Goal: Complete application form

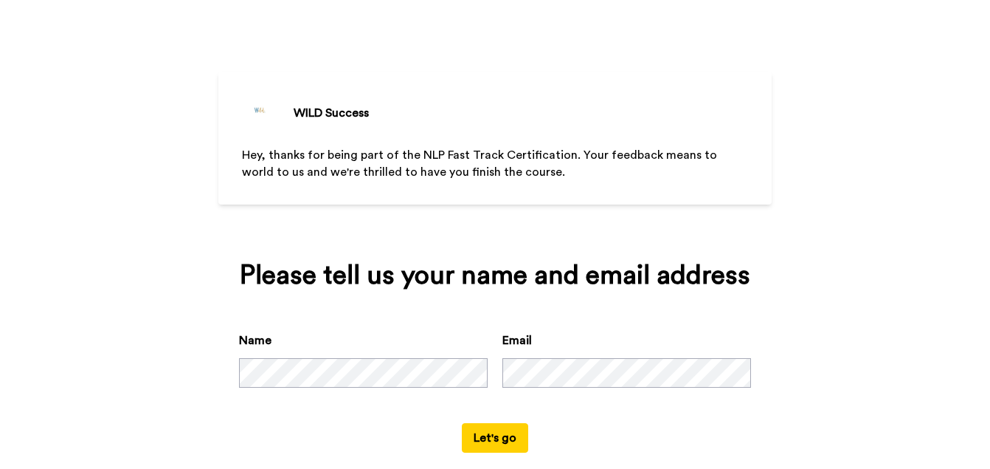
scroll to position [48, 0]
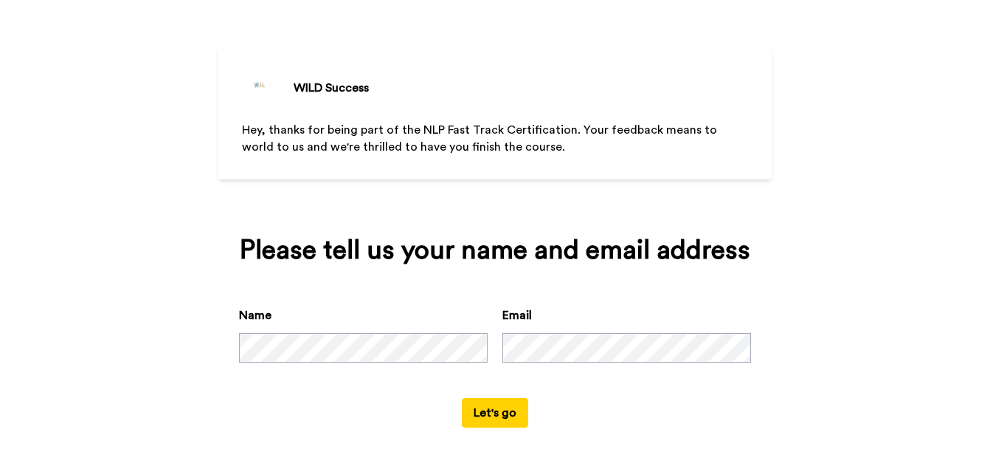
click at [479, 410] on button "Let's go" at bounding box center [495, 413] width 66 height 30
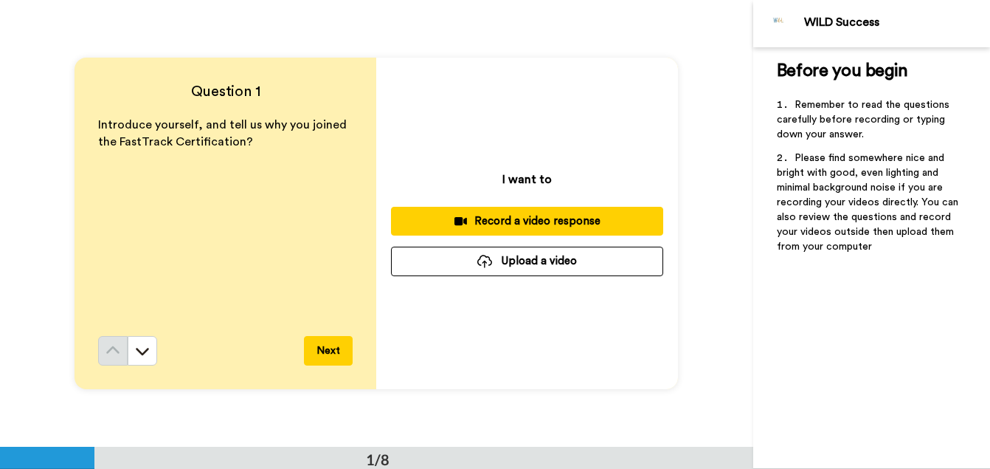
click at [482, 223] on div "Record a video response" at bounding box center [527, 220] width 249 height 15
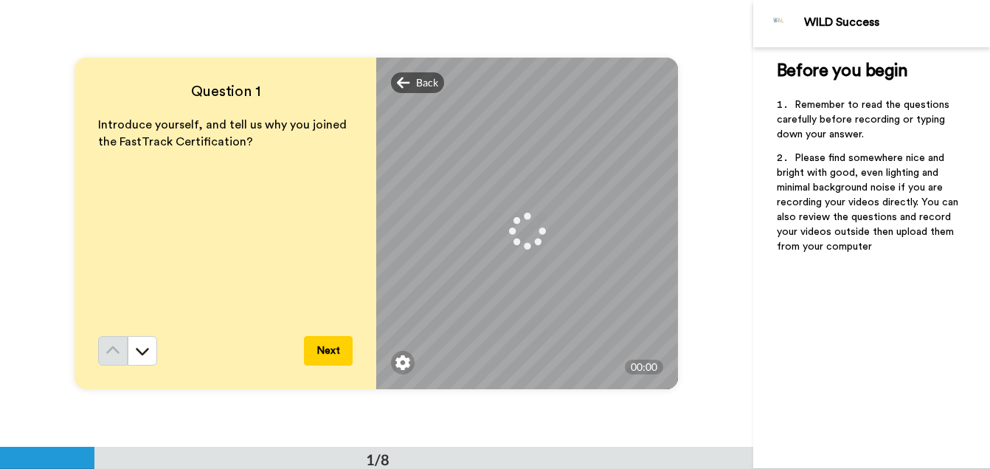
click at [265, 84] on h4 "Question 1" at bounding box center [225, 91] width 255 height 21
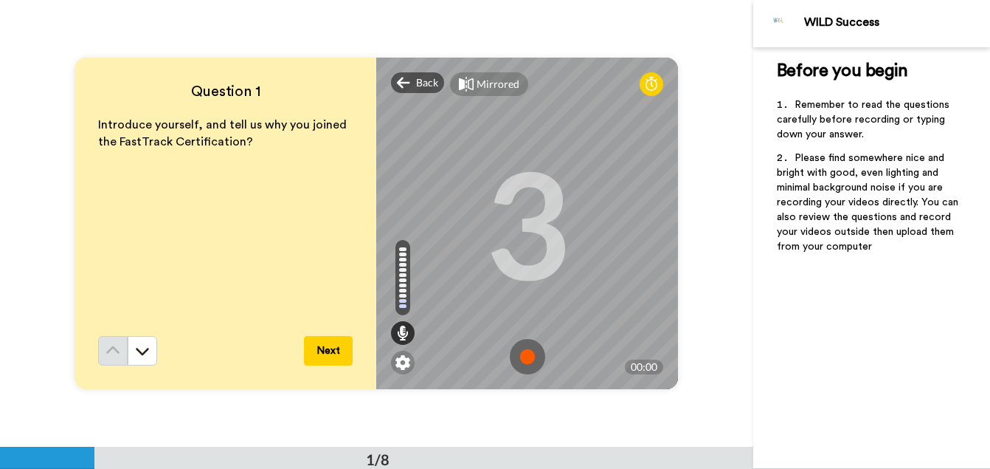
click at [524, 353] on img at bounding box center [527, 356] width 35 height 35
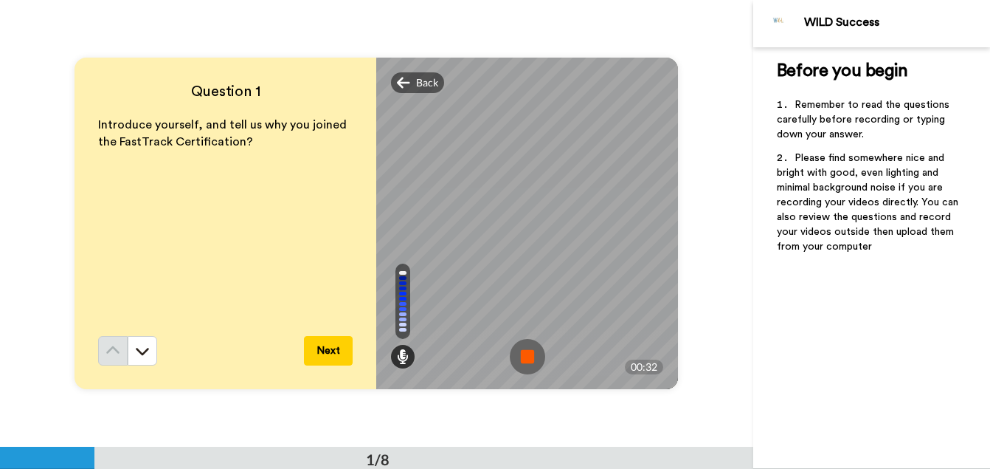
click at [524, 353] on img at bounding box center [527, 356] width 35 height 35
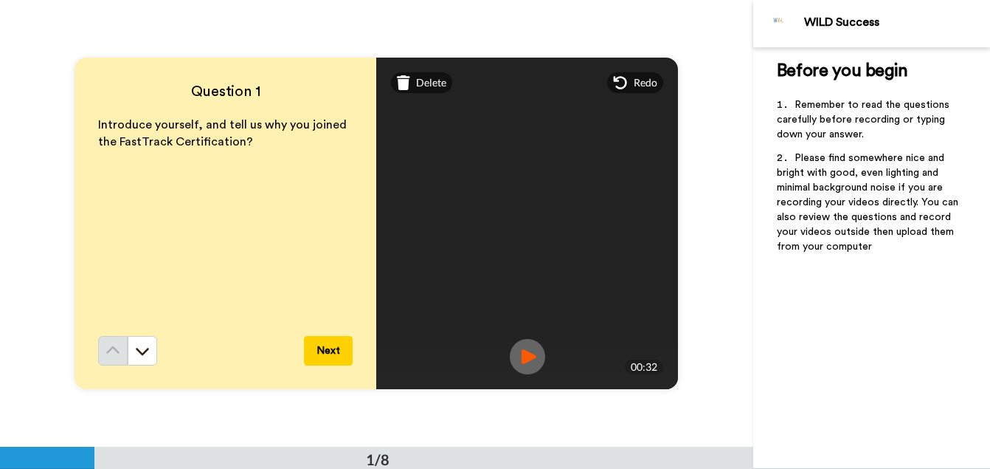
click at [523, 352] on img at bounding box center [527, 356] width 35 height 35
click at [334, 348] on button "Next" at bounding box center [328, 351] width 49 height 30
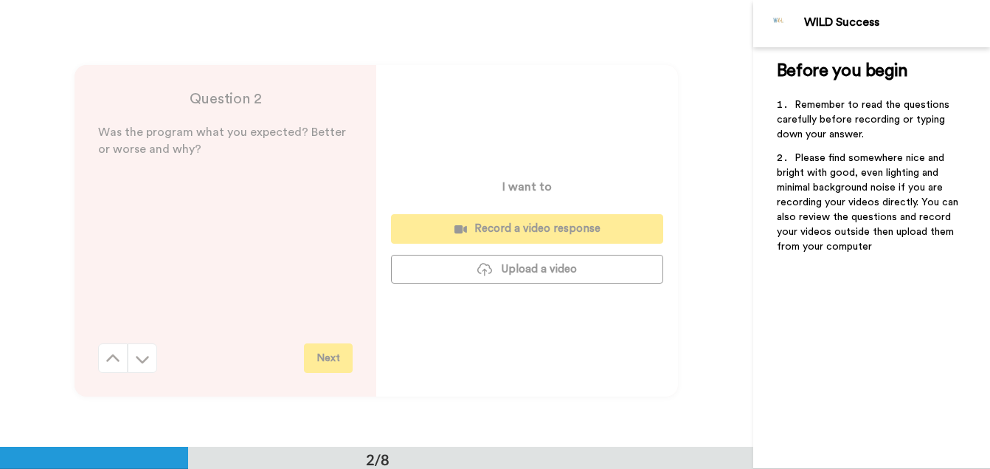
scroll to position [446, 0]
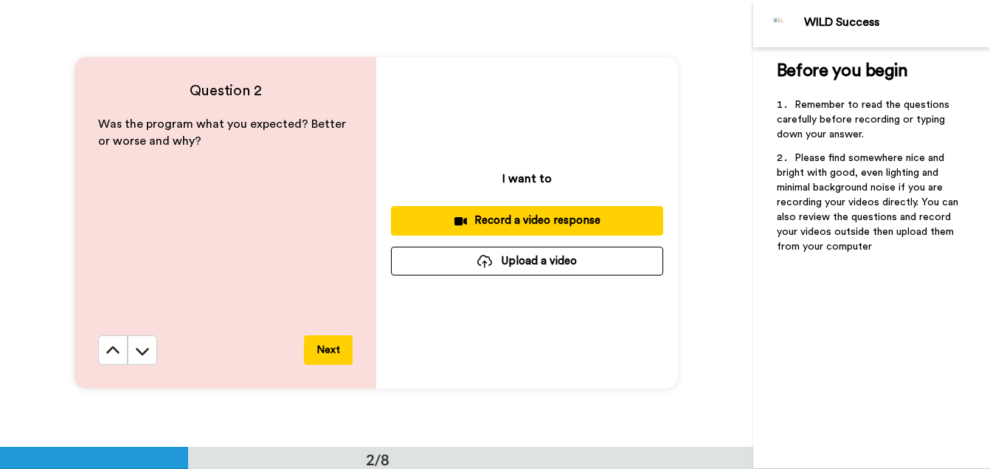
click at [501, 219] on div "Record a video response" at bounding box center [527, 220] width 249 height 15
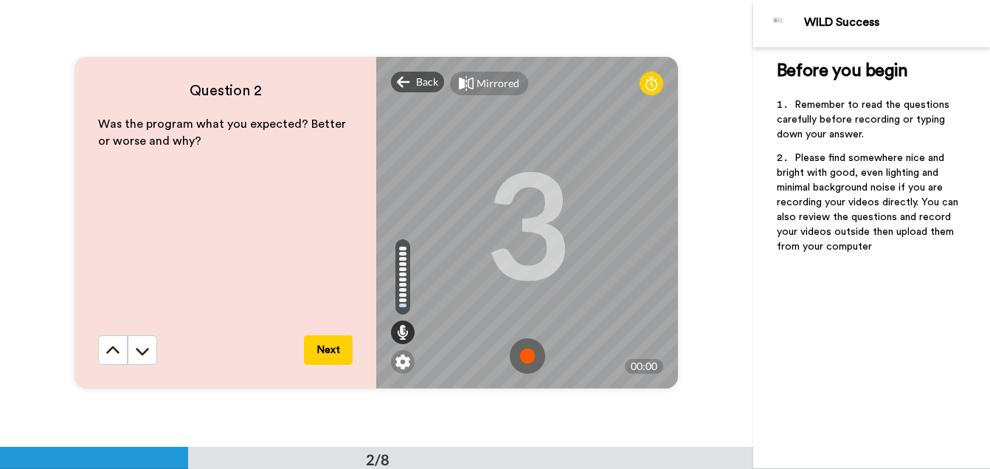
click at [525, 355] on img at bounding box center [527, 355] width 35 height 35
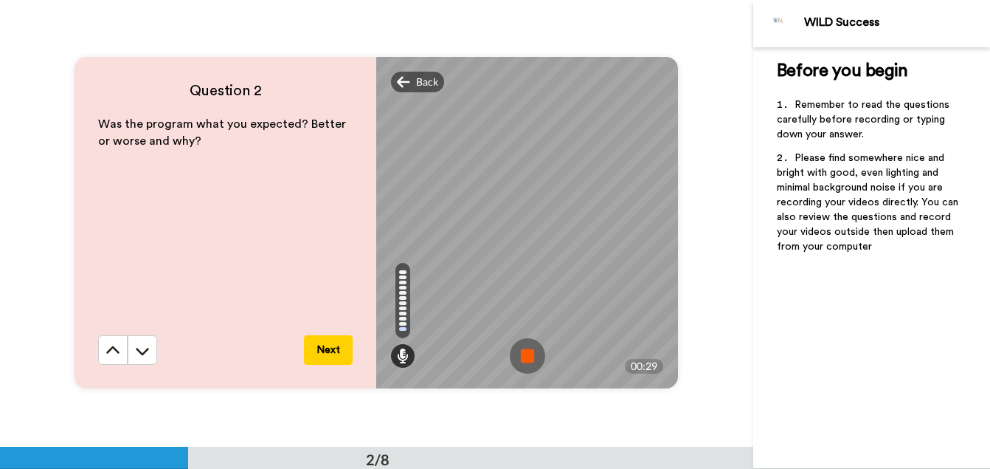
click at [525, 355] on img at bounding box center [527, 355] width 35 height 35
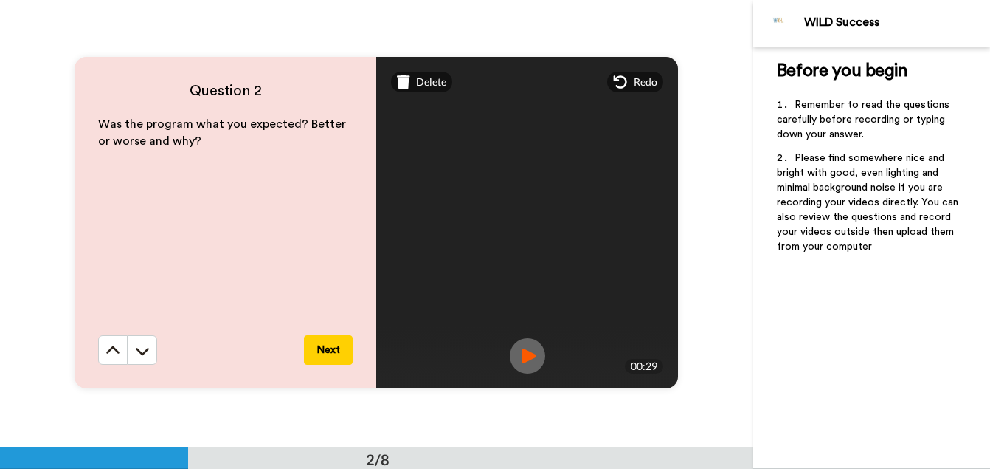
click at [330, 351] on button "Next" at bounding box center [328, 350] width 49 height 30
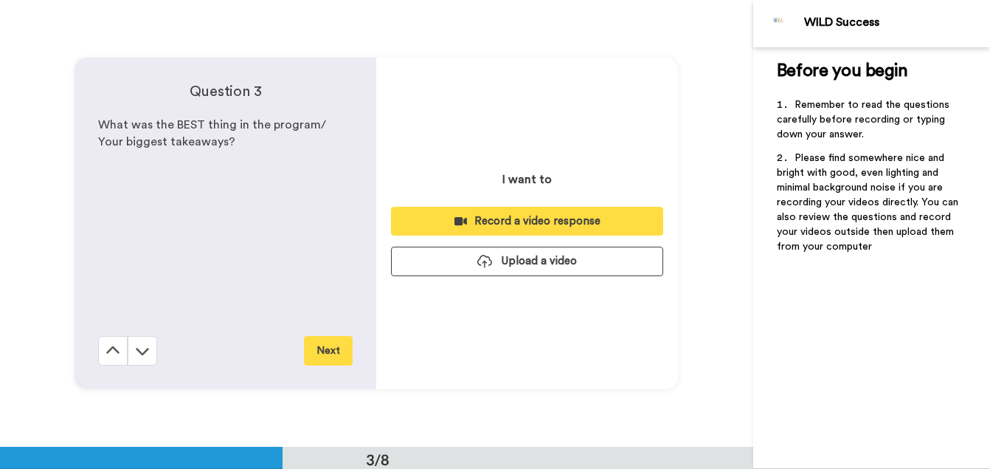
scroll to position [893, 0]
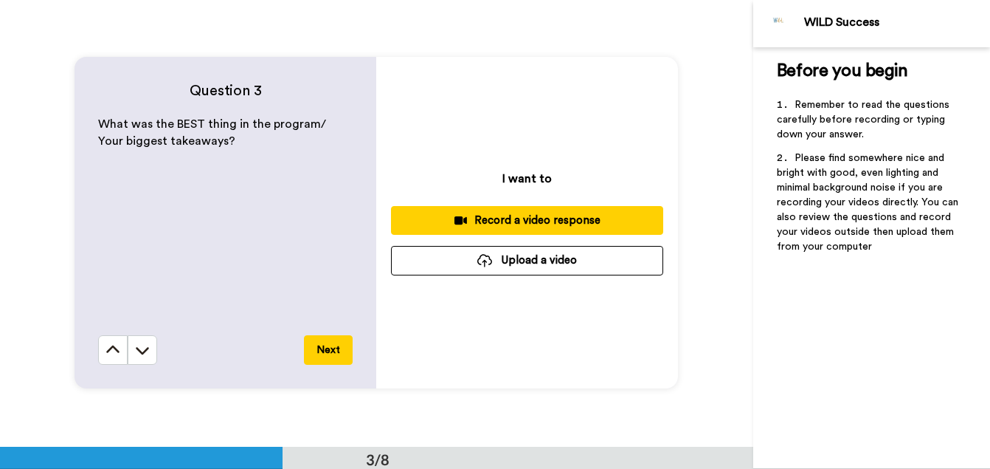
click at [526, 218] on div "Record a video response" at bounding box center [527, 220] width 249 height 15
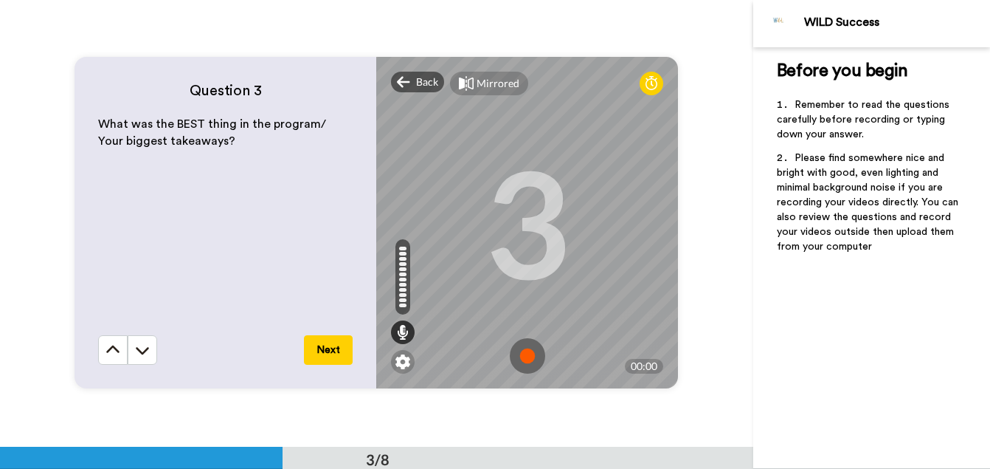
click at [525, 353] on img at bounding box center [527, 355] width 35 height 35
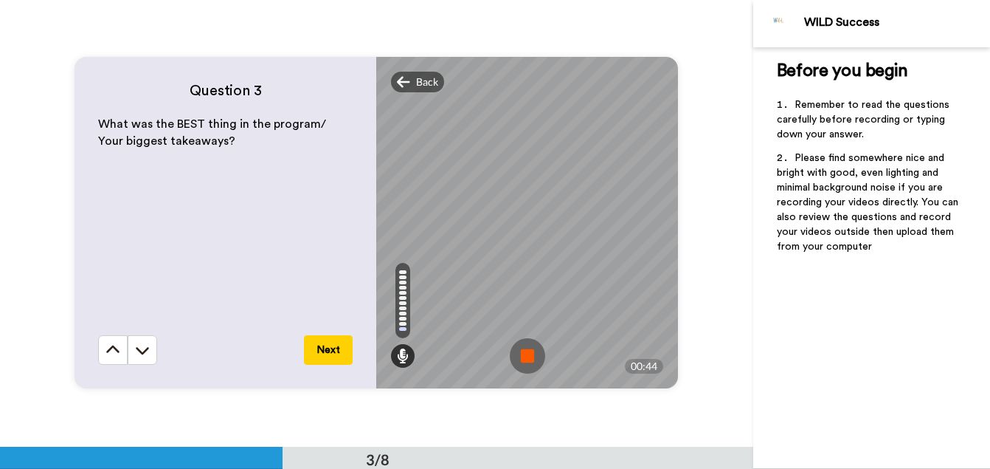
click at [525, 353] on img at bounding box center [527, 355] width 35 height 35
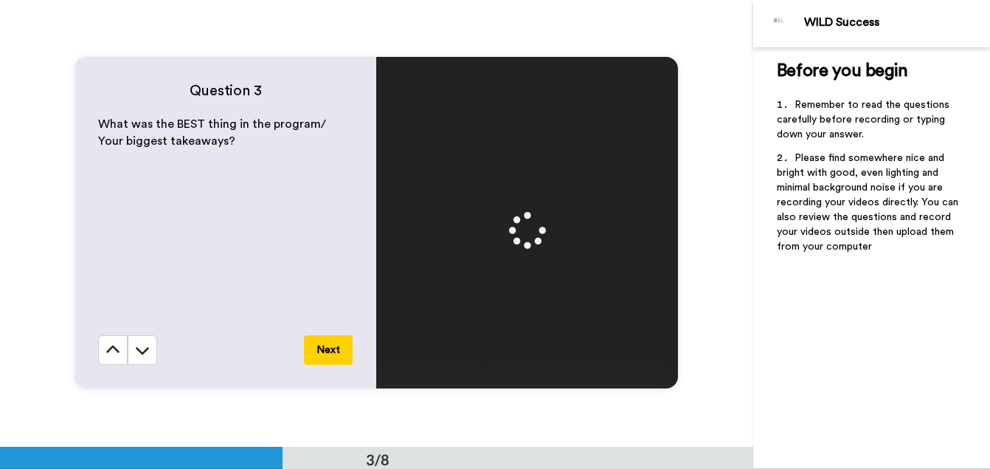
click at [321, 348] on button "Next" at bounding box center [328, 350] width 49 height 30
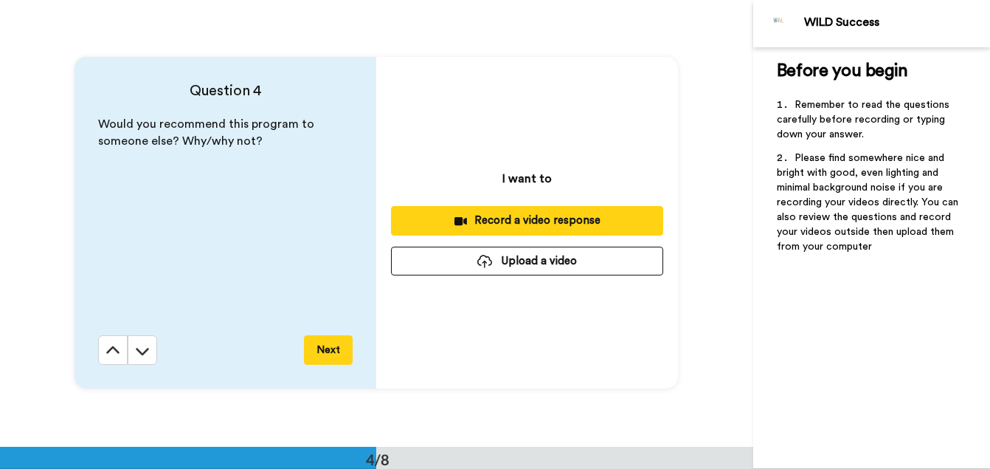
scroll to position [1339, 0]
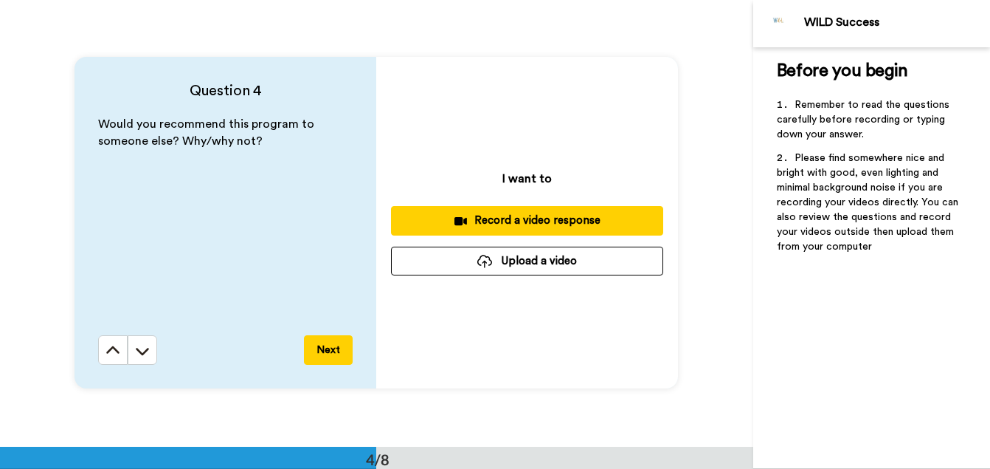
click at [497, 216] on div "Record a video response" at bounding box center [527, 220] width 249 height 15
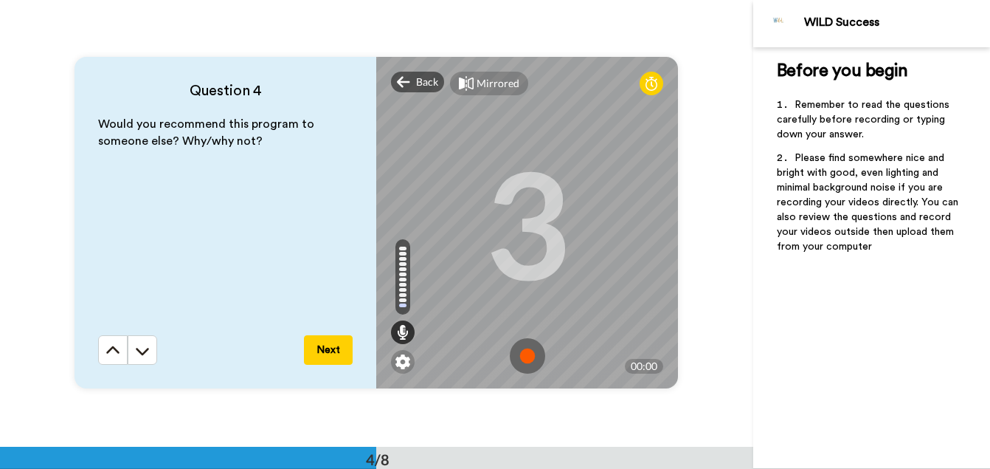
click at [520, 356] on img at bounding box center [527, 355] width 35 height 35
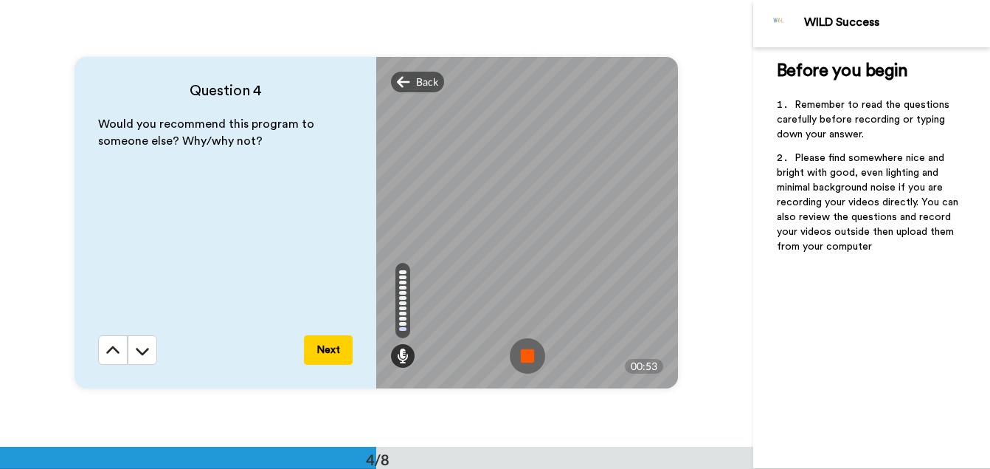
click at [520, 356] on img at bounding box center [527, 355] width 35 height 35
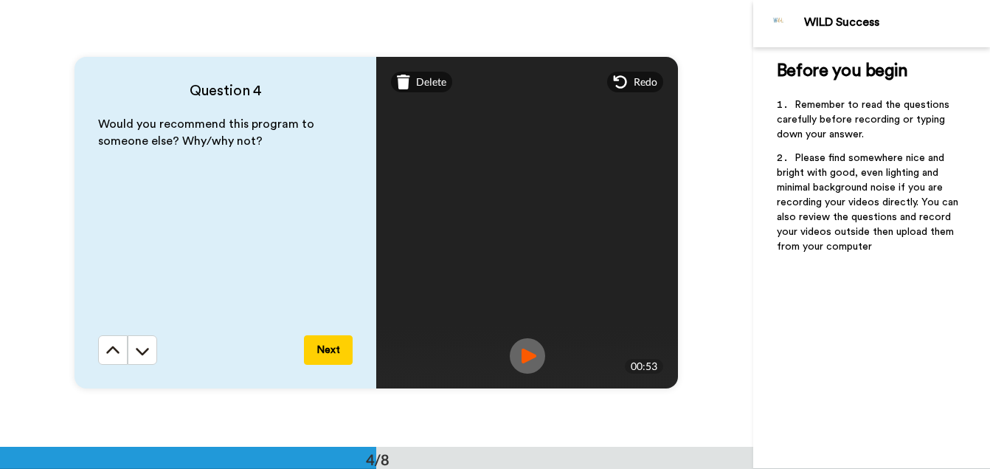
click at [324, 347] on button "Next" at bounding box center [328, 350] width 49 height 30
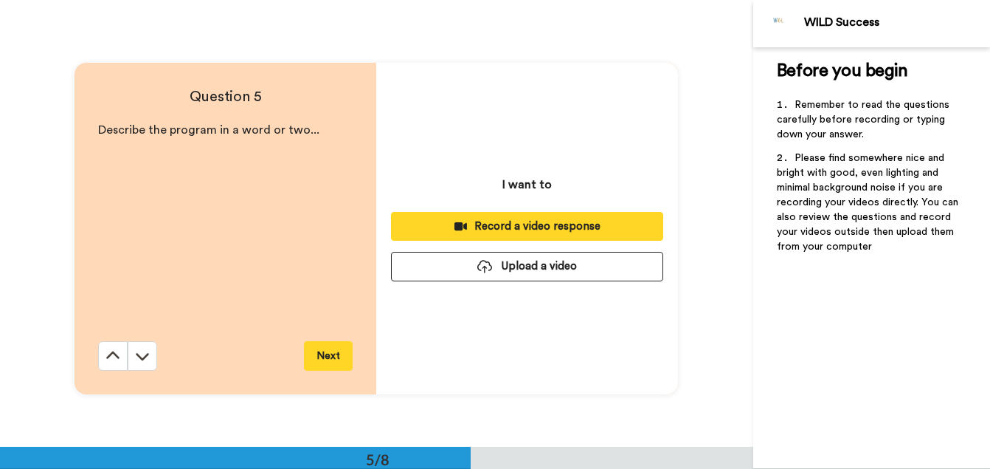
scroll to position [1785, 0]
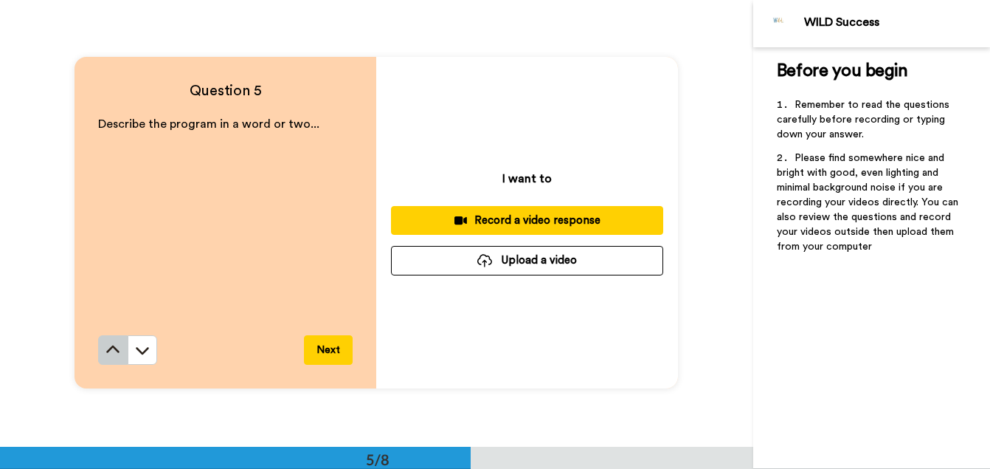
click at [108, 351] on icon at bounding box center [113, 349] width 15 height 15
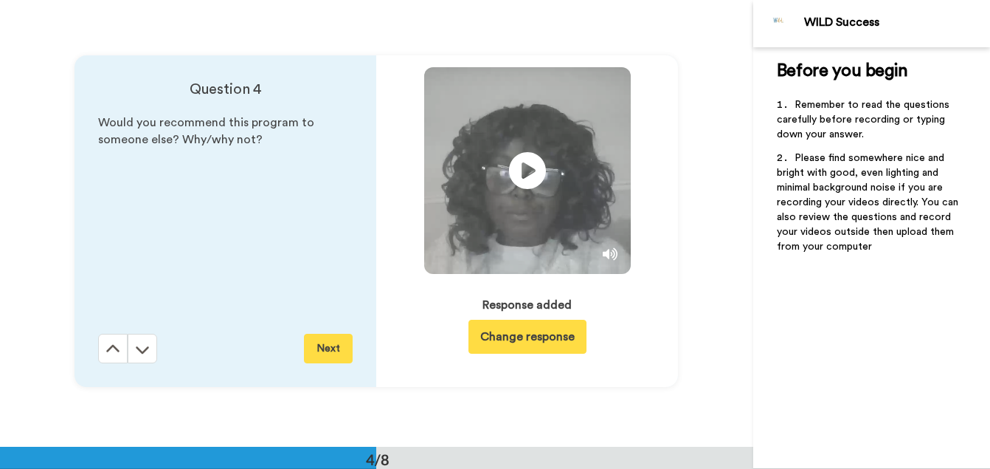
scroll to position [1339, 0]
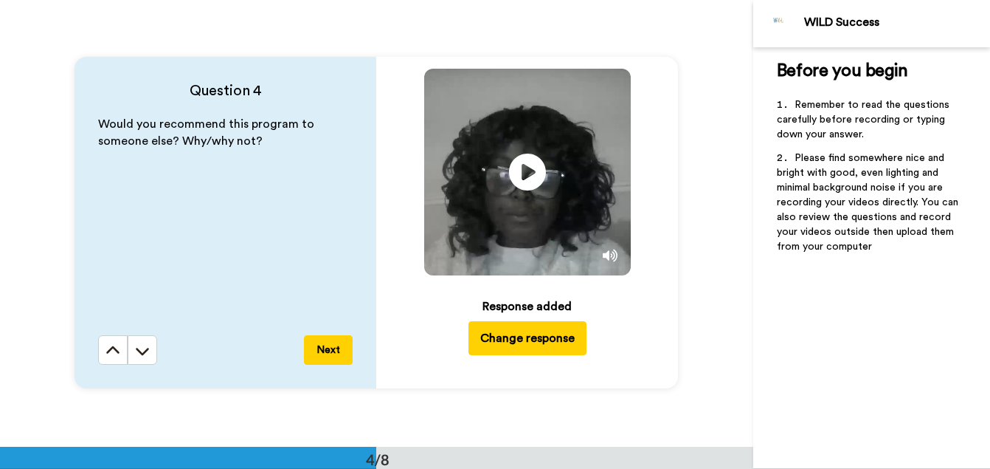
click at [108, 351] on icon at bounding box center [113, 350] width 15 height 15
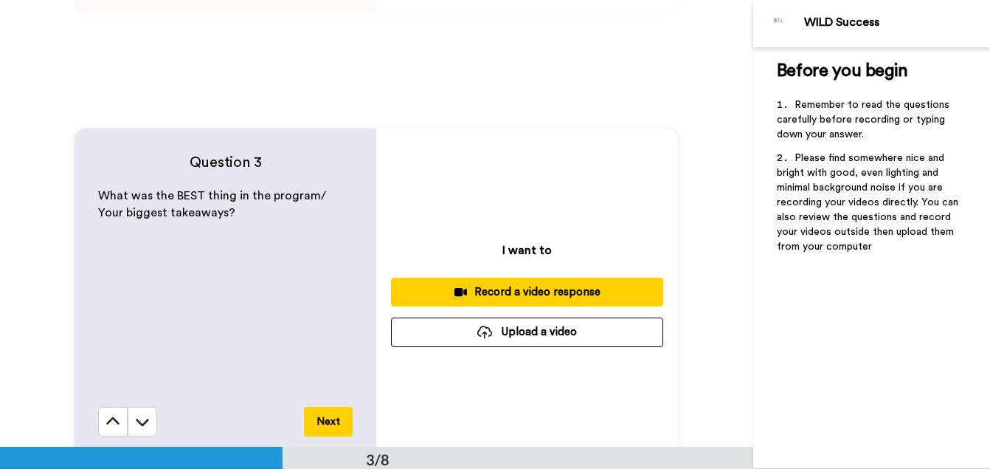
scroll to position [768, 0]
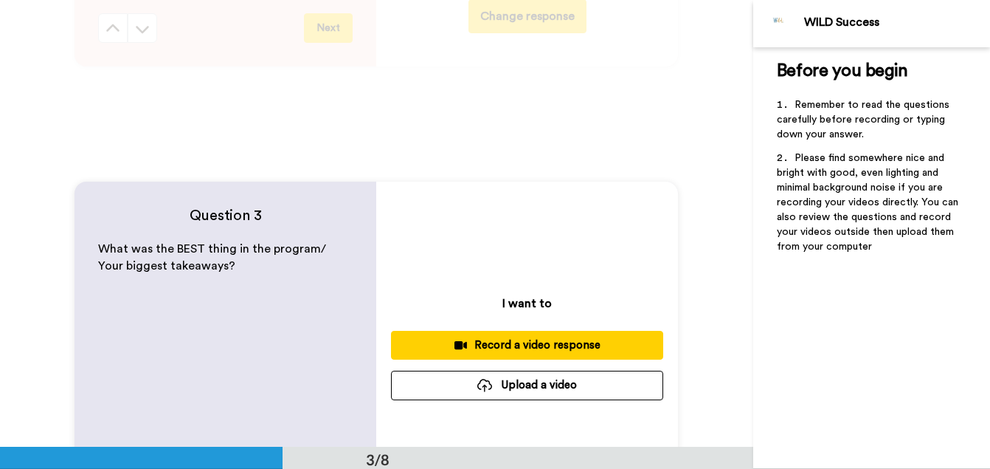
click at [517, 344] on div "Record a video response" at bounding box center [527, 344] width 249 height 15
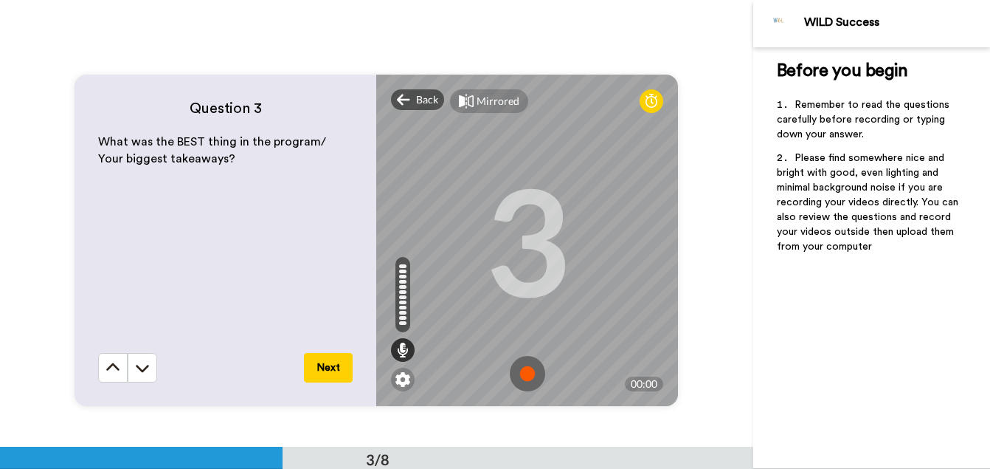
scroll to position [876, 0]
click at [522, 374] on img at bounding box center [527, 372] width 35 height 35
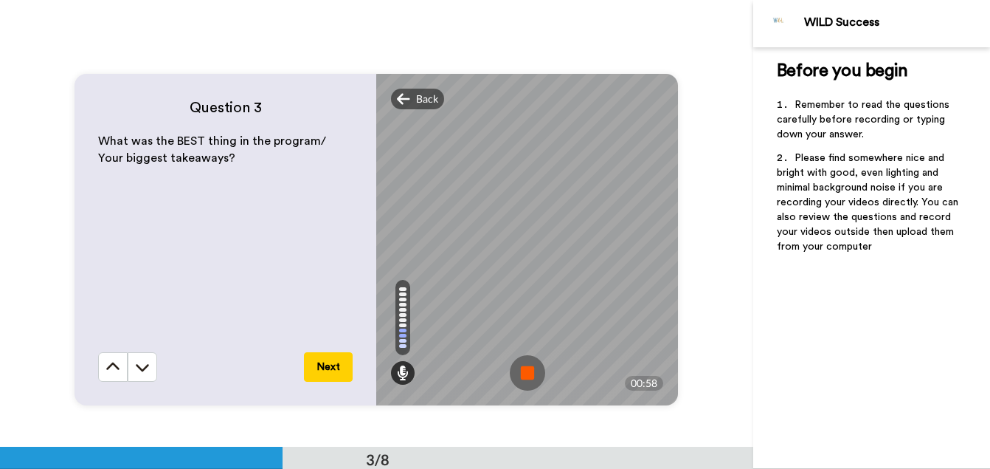
click at [522, 374] on img at bounding box center [527, 372] width 35 height 35
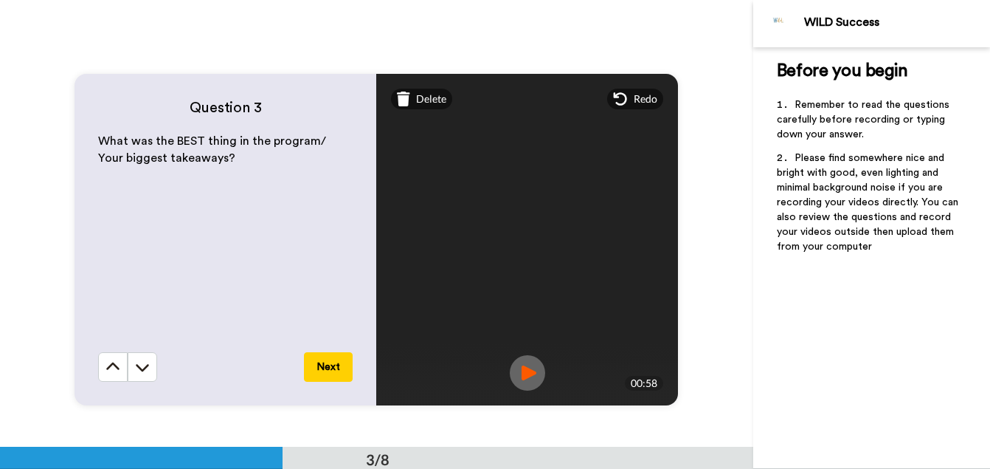
click at [326, 367] on button "Next" at bounding box center [328, 367] width 49 height 30
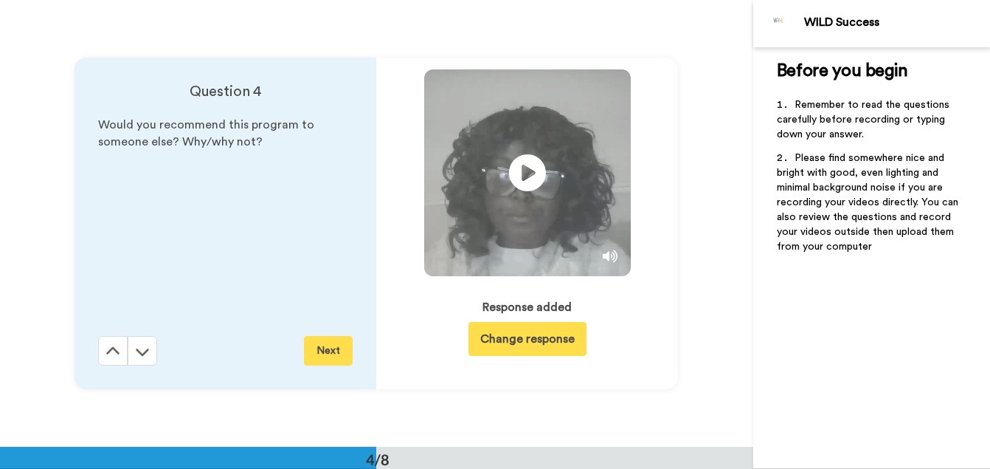
scroll to position [1339, 0]
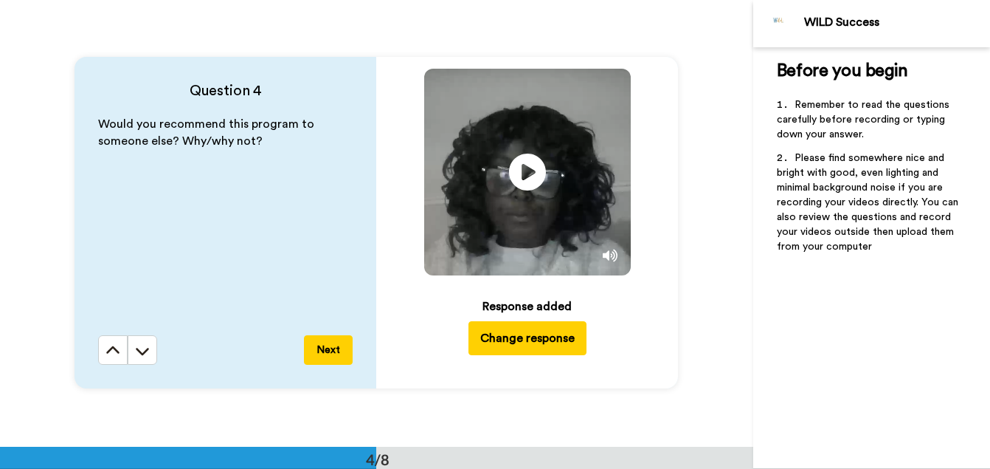
click at [325, 347] on button "Next" at bounding box center [328, 350] width 49 height 30
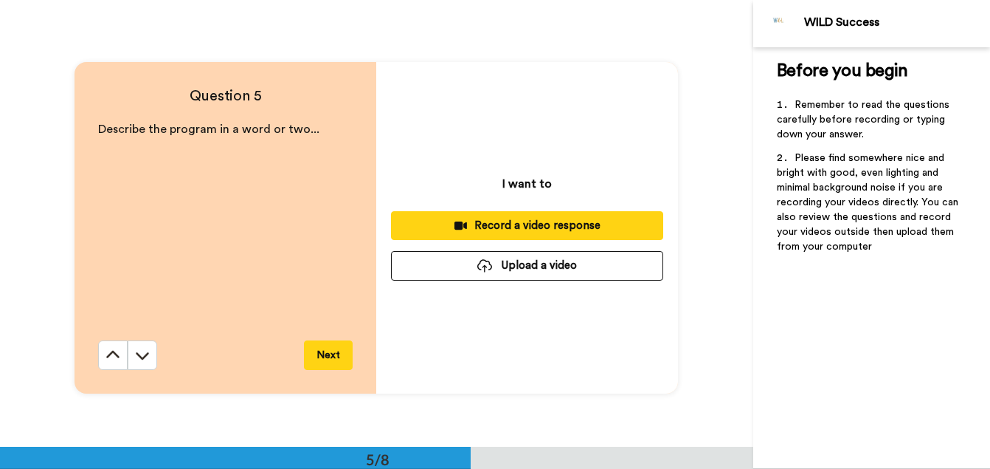
scroll to position [1785, 0]
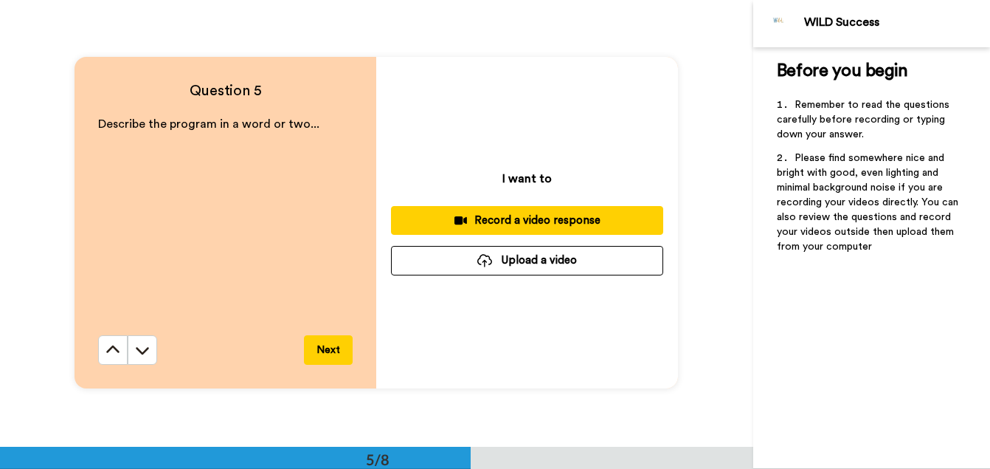
click at [507, 217] on div "Record a video response" at bounding box center [527, 220] width 249 height 15
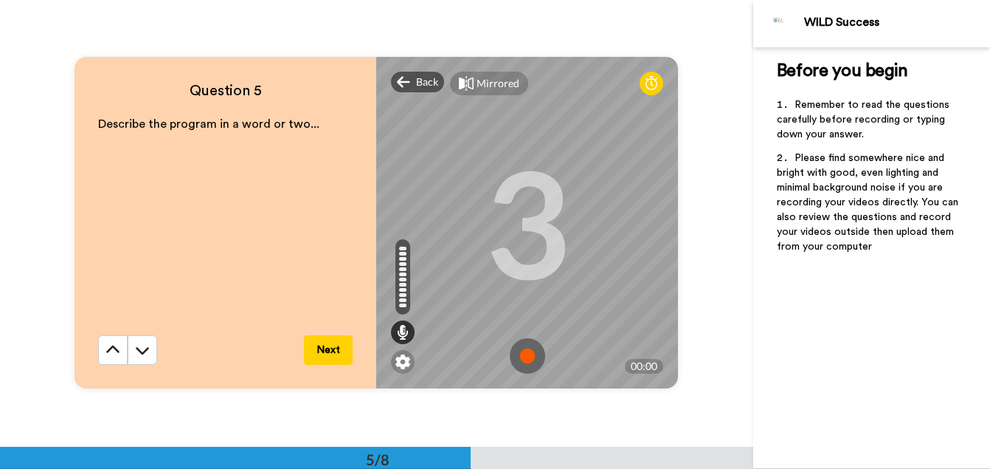
click at [522, 356] on img at bounding box center [527, 355] width 35 height 35
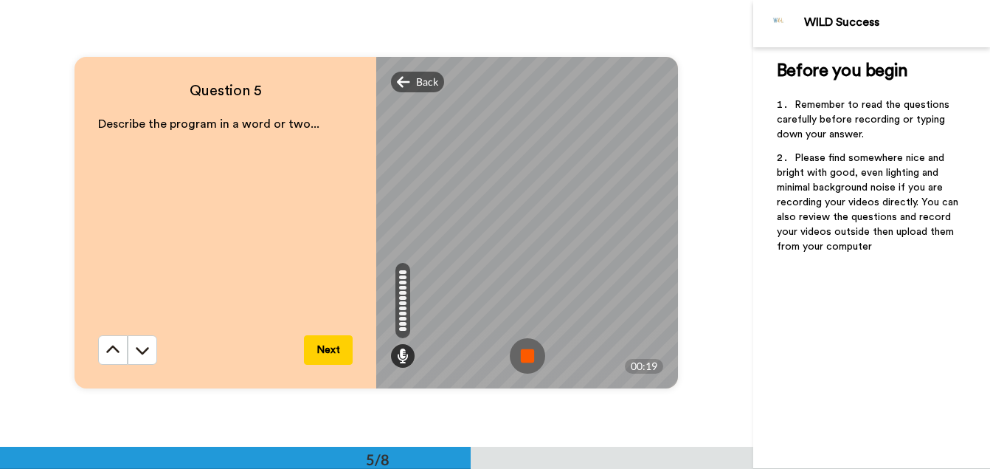
click at [525, 353] on img at bounding box center [527, 355] width 35 height 35
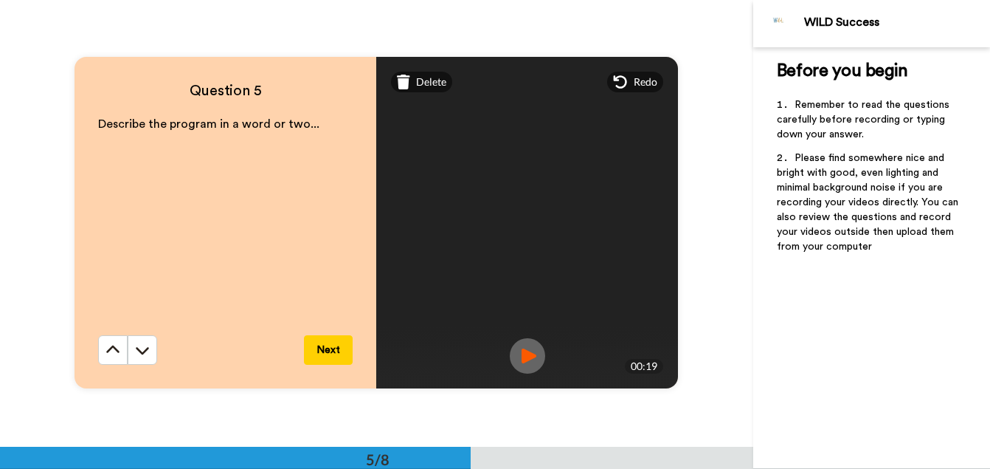
click at [329, 350] on button "Next" at bounding box center [328, 350] width 49 height 30
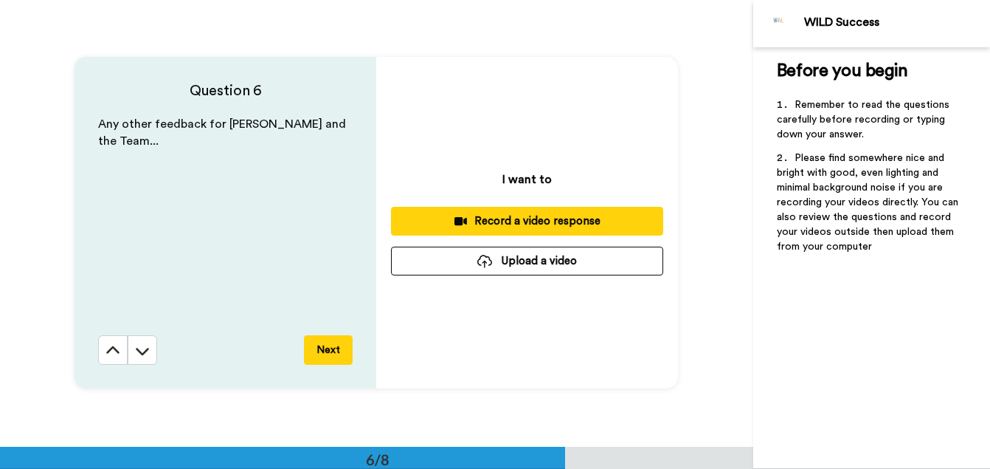
scroll to position [2231, 0]
click at [515, 221] on div "Record a video response" at bounding box center [527, 220] width 249 height 15
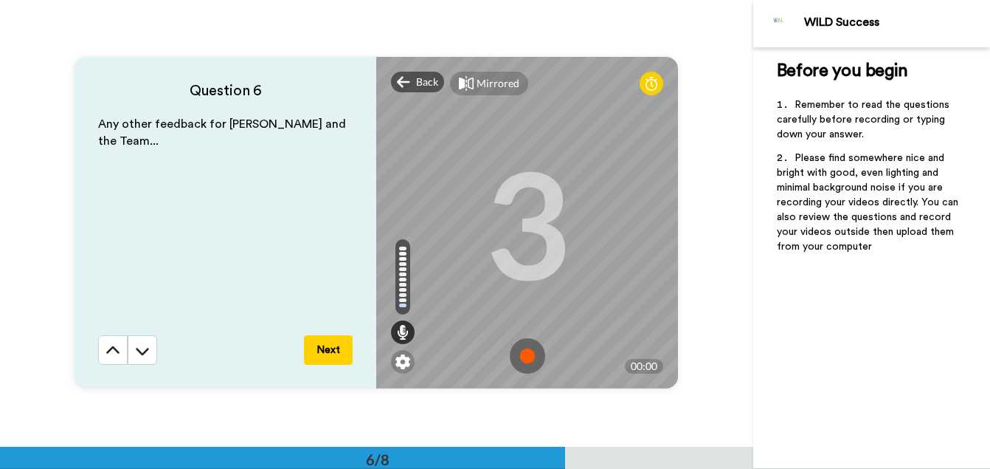
click at [522, 355] on img at bounding box center [527, 355] width 35 height 35
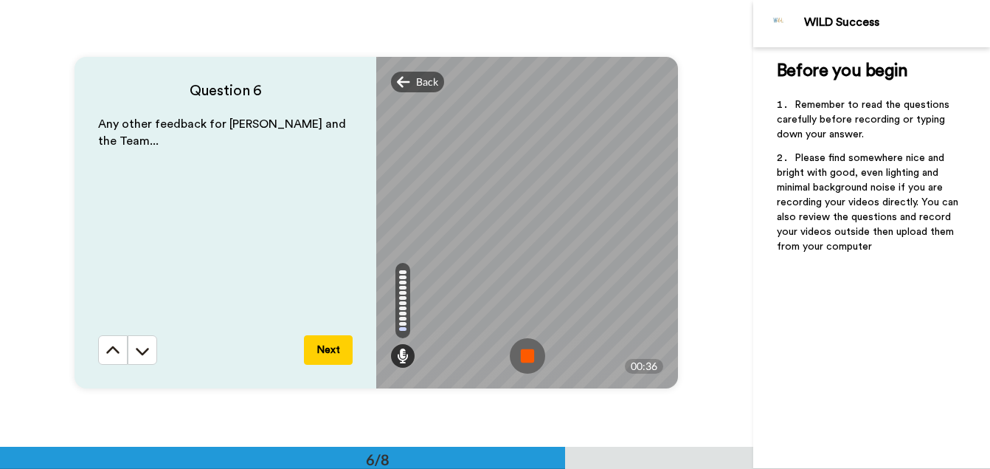
click at [522, 355] on img at bounding box center [527, 355] width 35 height 35
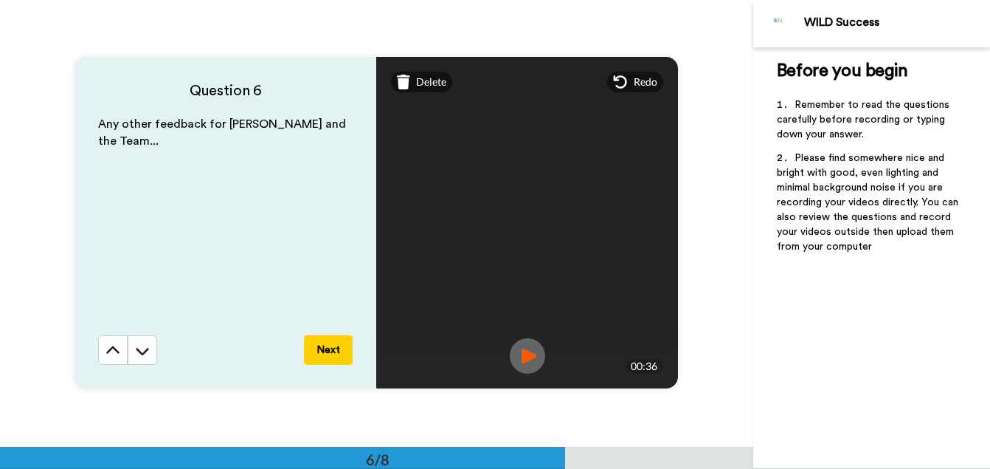
click at [330, 342] on button "Next" at bounding box center [328, 350] width 49 height 30
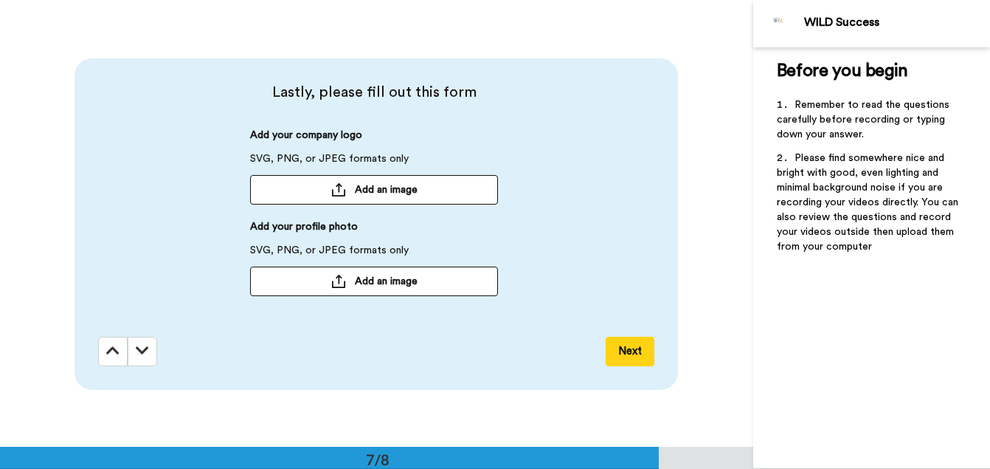
scroll to position [2677, 0]
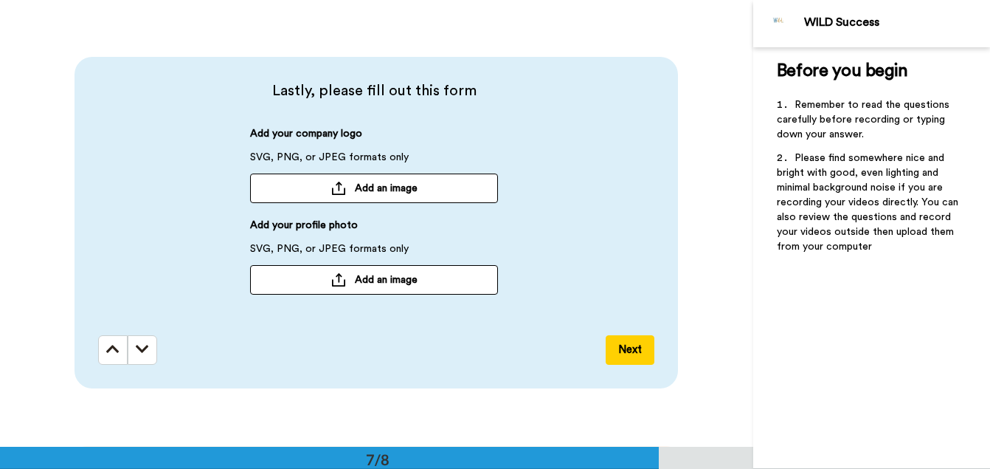
click at [367, 192] on span "Add an image" at bounding box center [386, 188] width 63 height 15
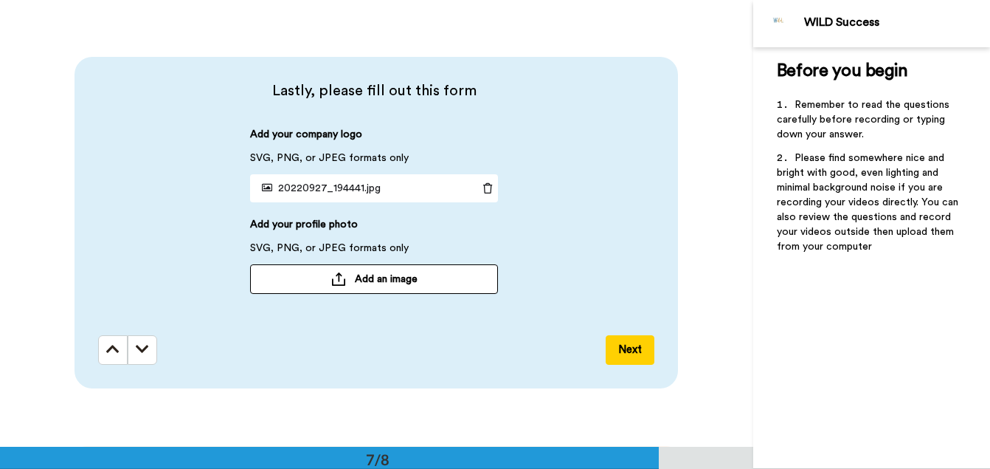
click at [489, 186] on icon at bounding box center [487, 188] width 21 height 10
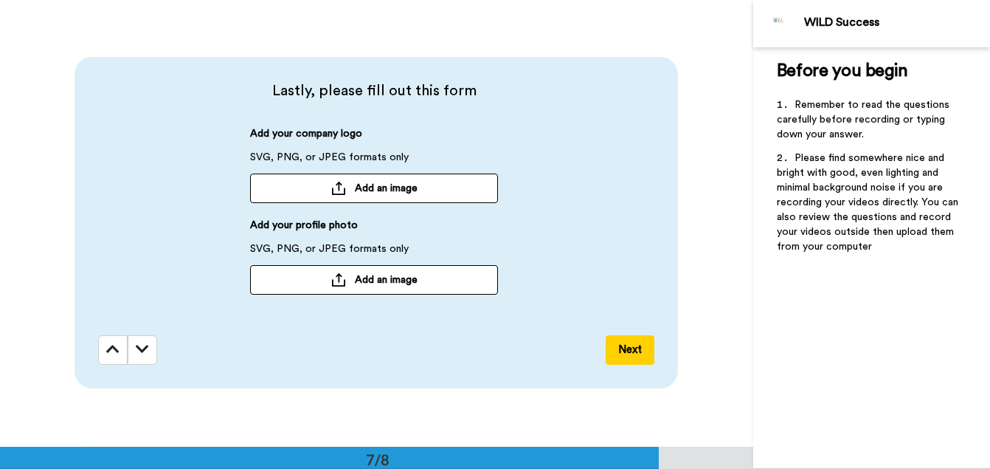
click at [361, 192] on span "Add an image" at bounding box center [386, 188] width 63 height 15
click at [630, 345] on button "Next" at bounding box center [630, 350] width 49 height 30
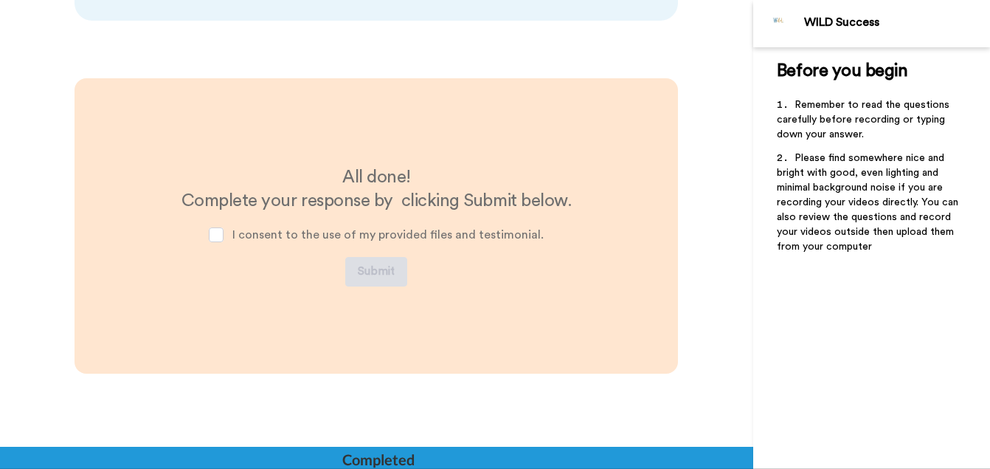
scroll to position [3048, 0]
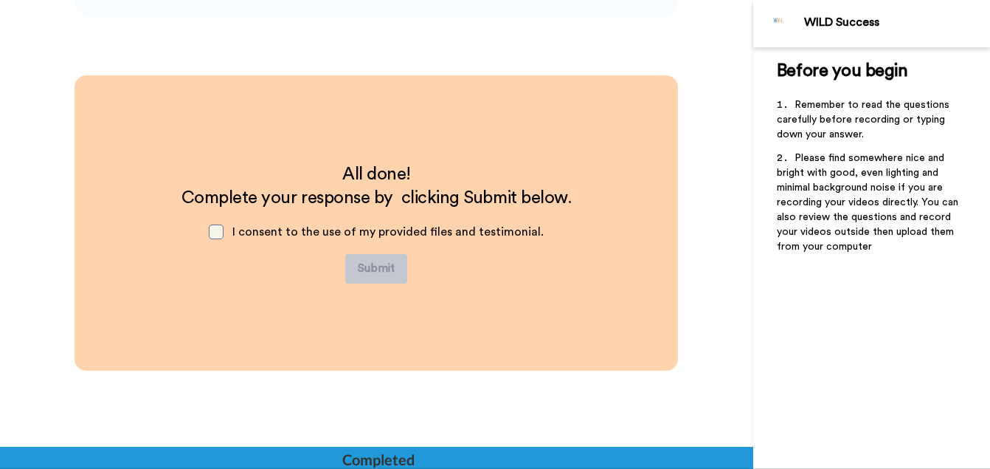
click at [218, 230] on span at bounding box center [216, 231] width 15 height 15
click at [376, 268] on button "Submit" at bounding box center [376, 269] width 62 height 30
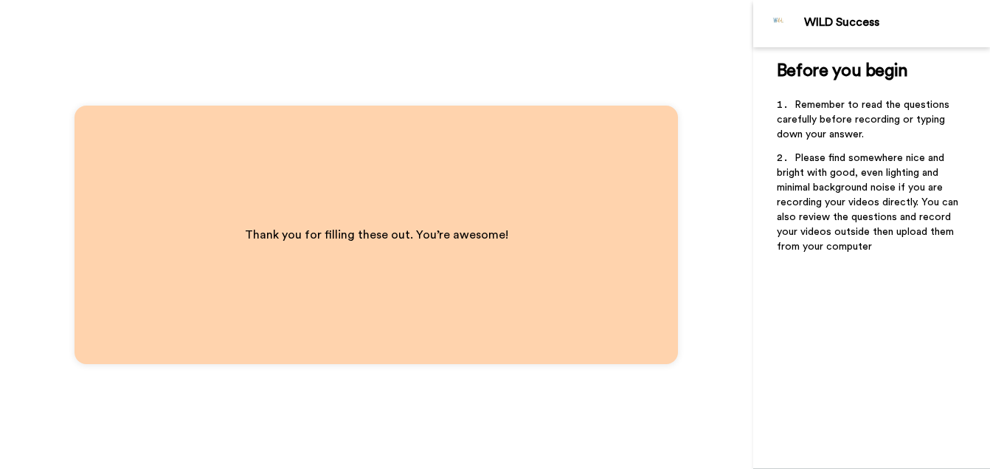
click at [936, 412] on div "Before you begin ﻿ Remember to read the questions carefully before recording or…" at bounding box center [871, 257] width 237 height 421
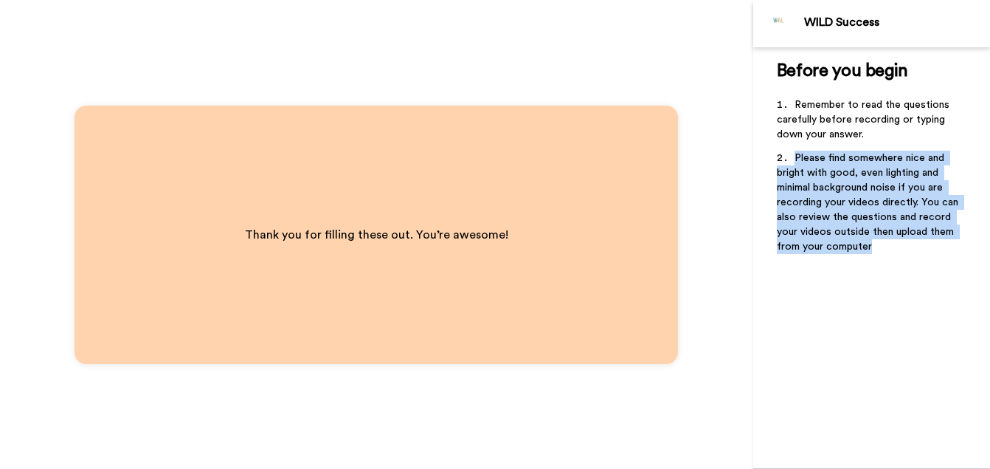
drag, startPoint x: 936, startPoint y: 412, endPoint x: 815, endPoint y: 506, distance: 154.1
click at [815, 468] on html "WILD Success Before you begin ﻿ Remember to read the questions carefully before…" at bounding box center [495, 234] width 990 height 469
